Goal: Navigation & Orientation: Find specific page/section

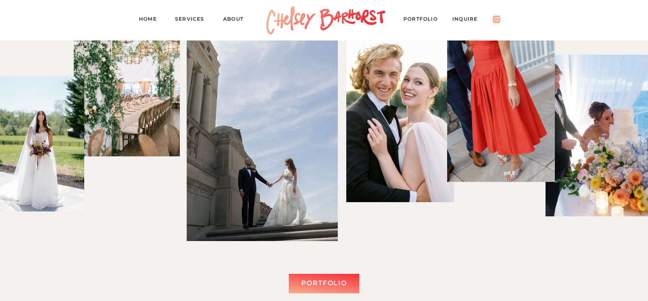
scroll to position [2012, 0]
click at [420, 18] on nav "PORTFOLIO" at bounding box center [424, 20] width 42 height 11
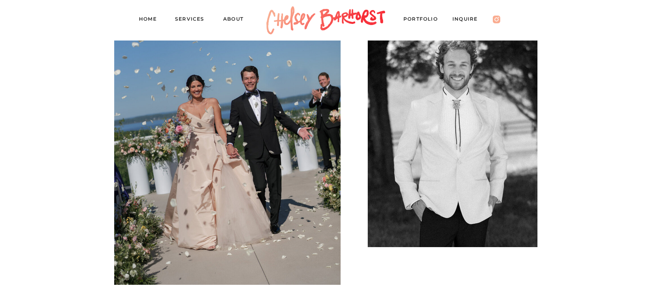
scroll to position [1877, 0]
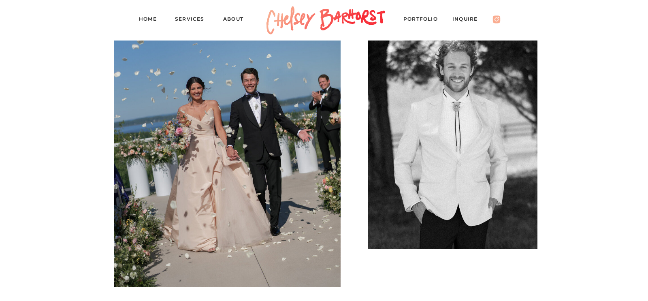
click at [479, 123] on div at bounding box center [453, 136] width 170 height 225
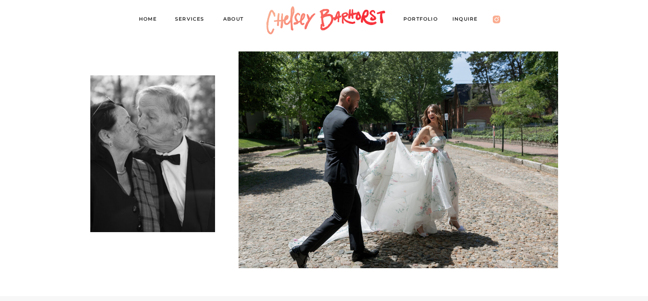
scroll to position [2853, 0]
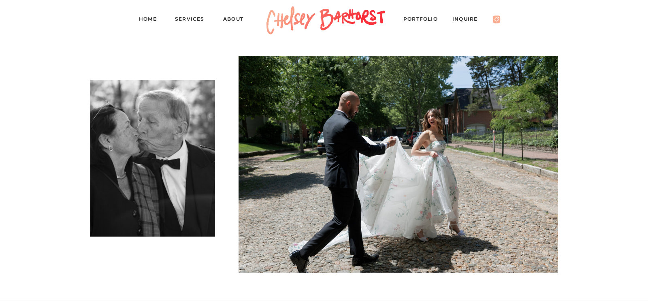
click at [437, 120] on div at bounding box center [398, 164] width 319 height 217
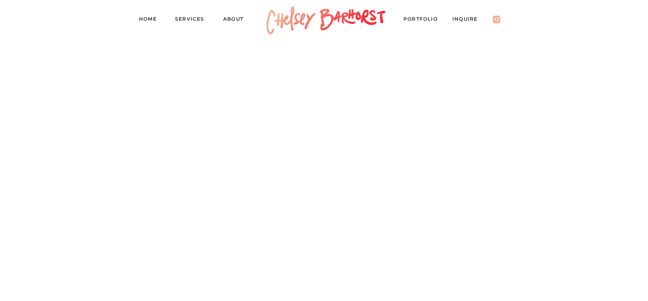
scroll to position [4651, 0]
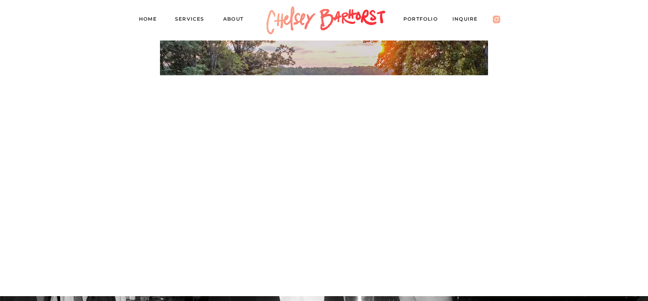
scroll to position [6245, 0]
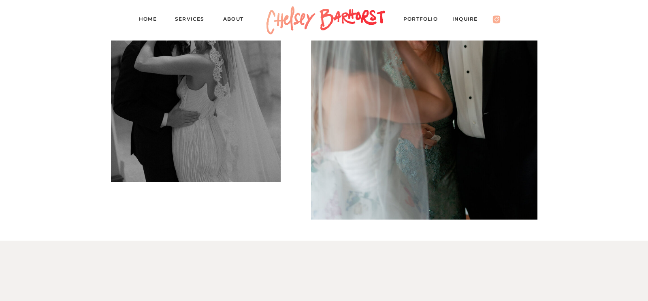
scroll to position [6878, 0]
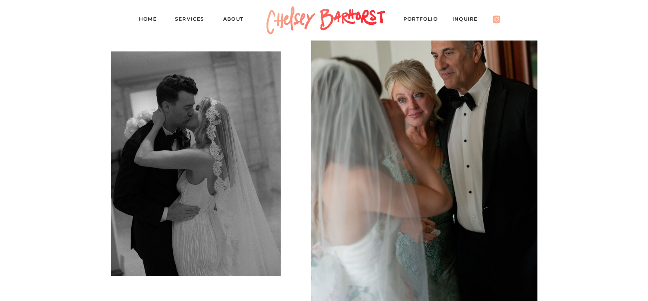
click at [239, 119] on div at bounding box center [196, 163] width 170 height 225
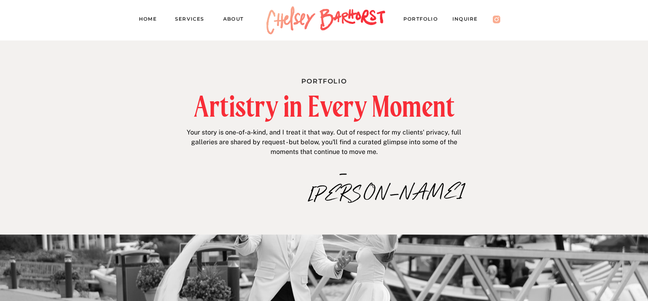
scroll to position [0, 0]
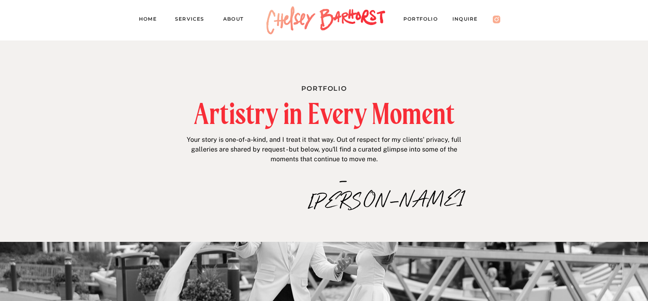
drag, startPoint x: 353, startPoint y: 175, endPoint x: 354, endPoint y: 179, distance: 4.4
click at [353, 175] on p "–[PERSON_NAME]" at bounding box center [343, 179] width 71 height 17
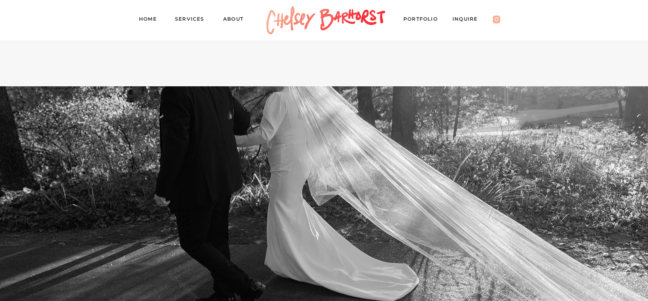
scroll to position [5528, 0]
